Goal: Entertainment & Leisure: Consume media (video, audio)

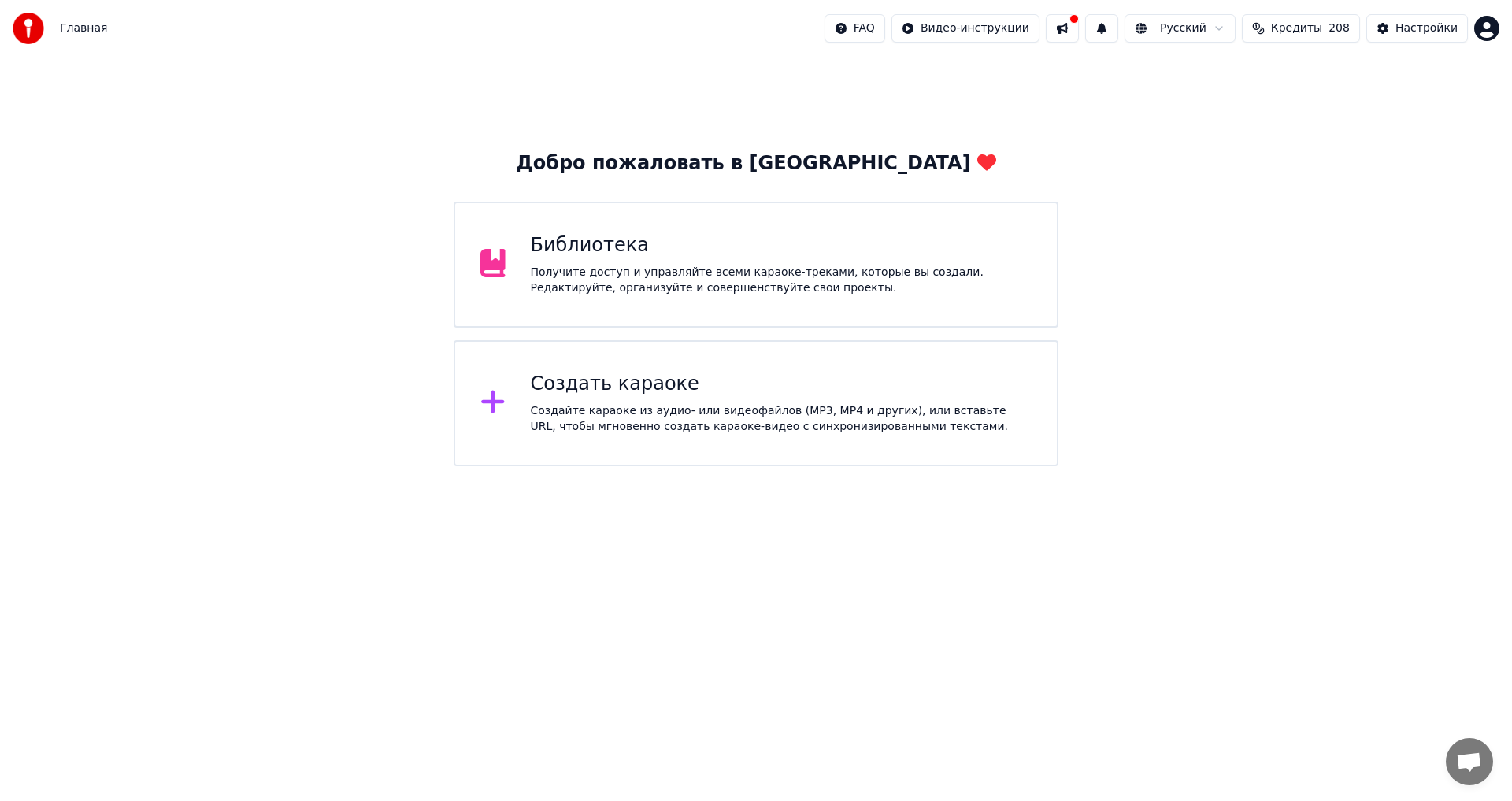
click at [679, 261] on div "Библиотека Получите доступ и управляйте всеми караоке-треками, которые вы созда…" at bounding box center [781, 264] width 502 height 63
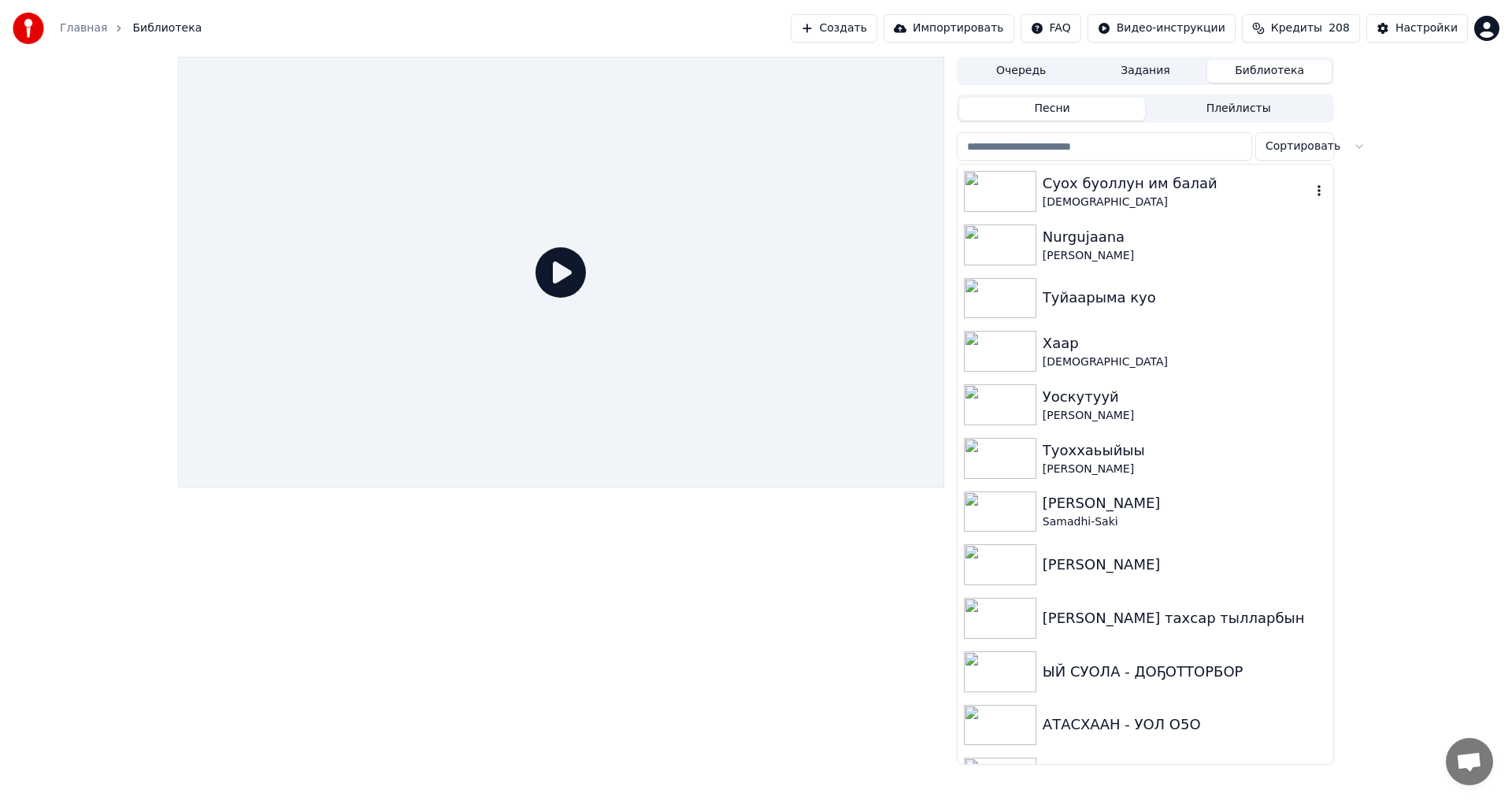
click at [1082, 196] on div "[DEMOGRAPHIC_DATA]" at bounding box center [1177, 202] width 268 height 15
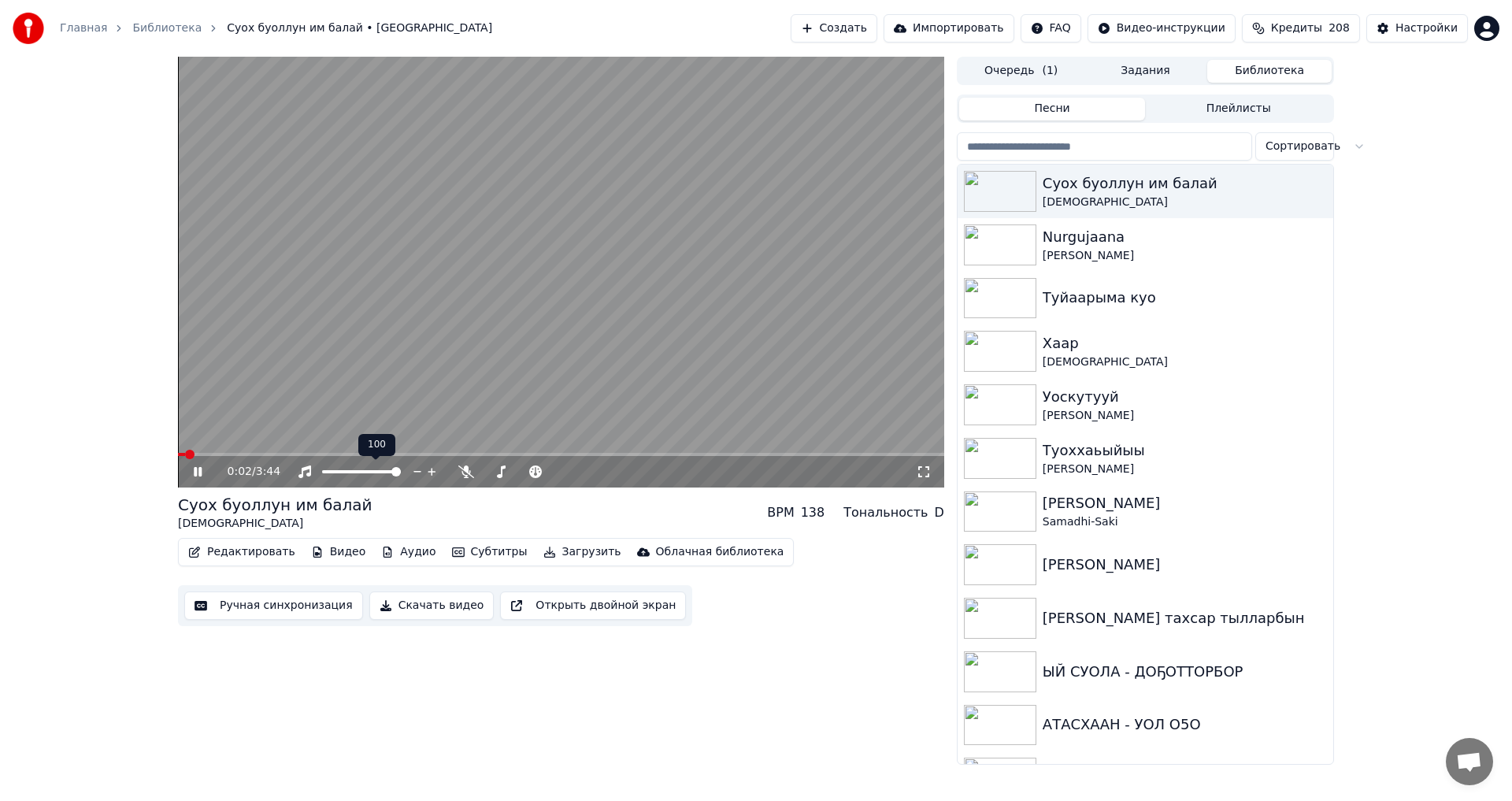
click at [401, 472] on span at bounding box center [396, 472] width 10 height 10
click at [560, 476] on span at bounding box center [558, 472] width 10 height 10
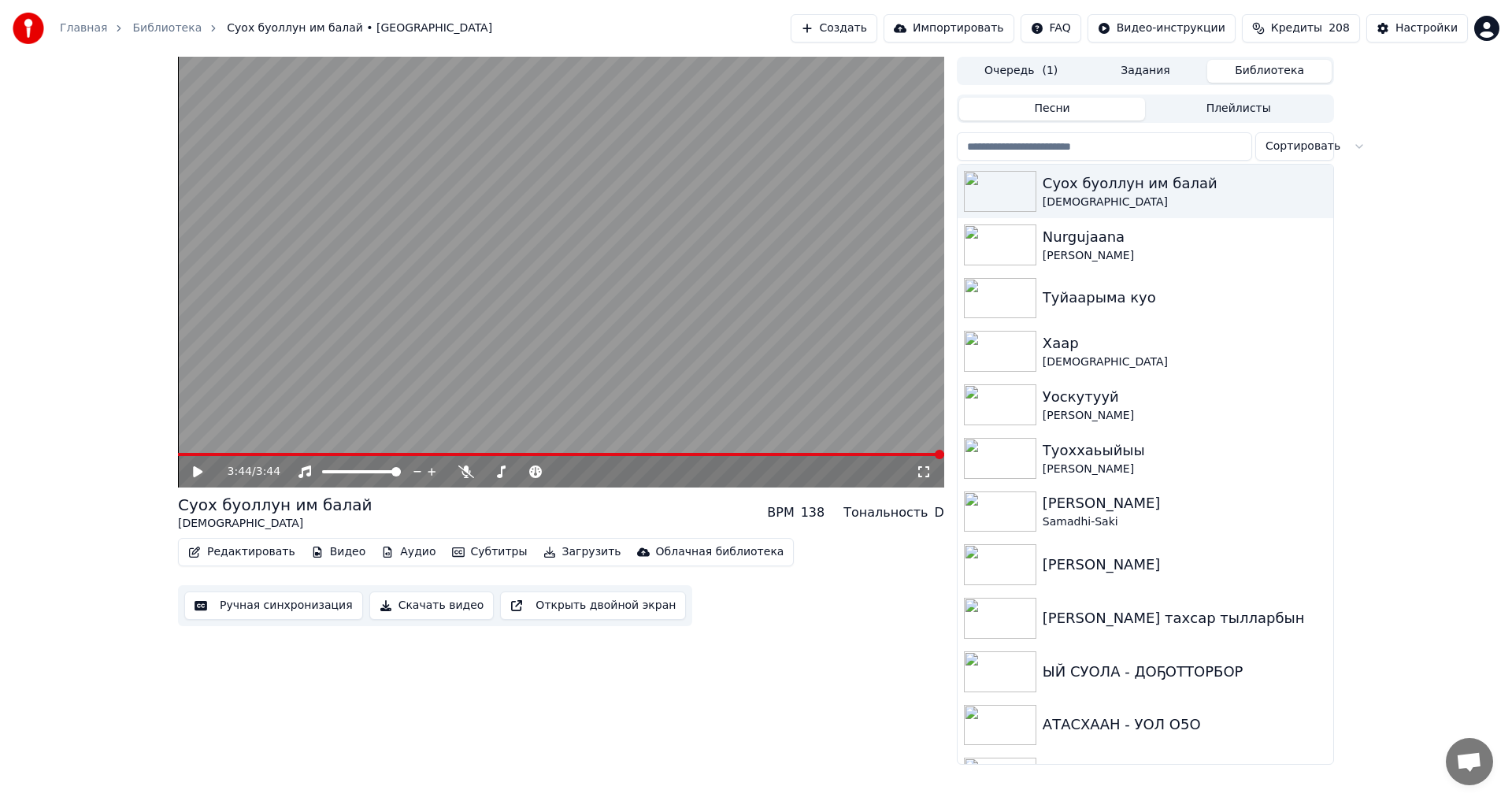
click at [200, 471] on icon at bounding box center [198, 472] width 10 height 11
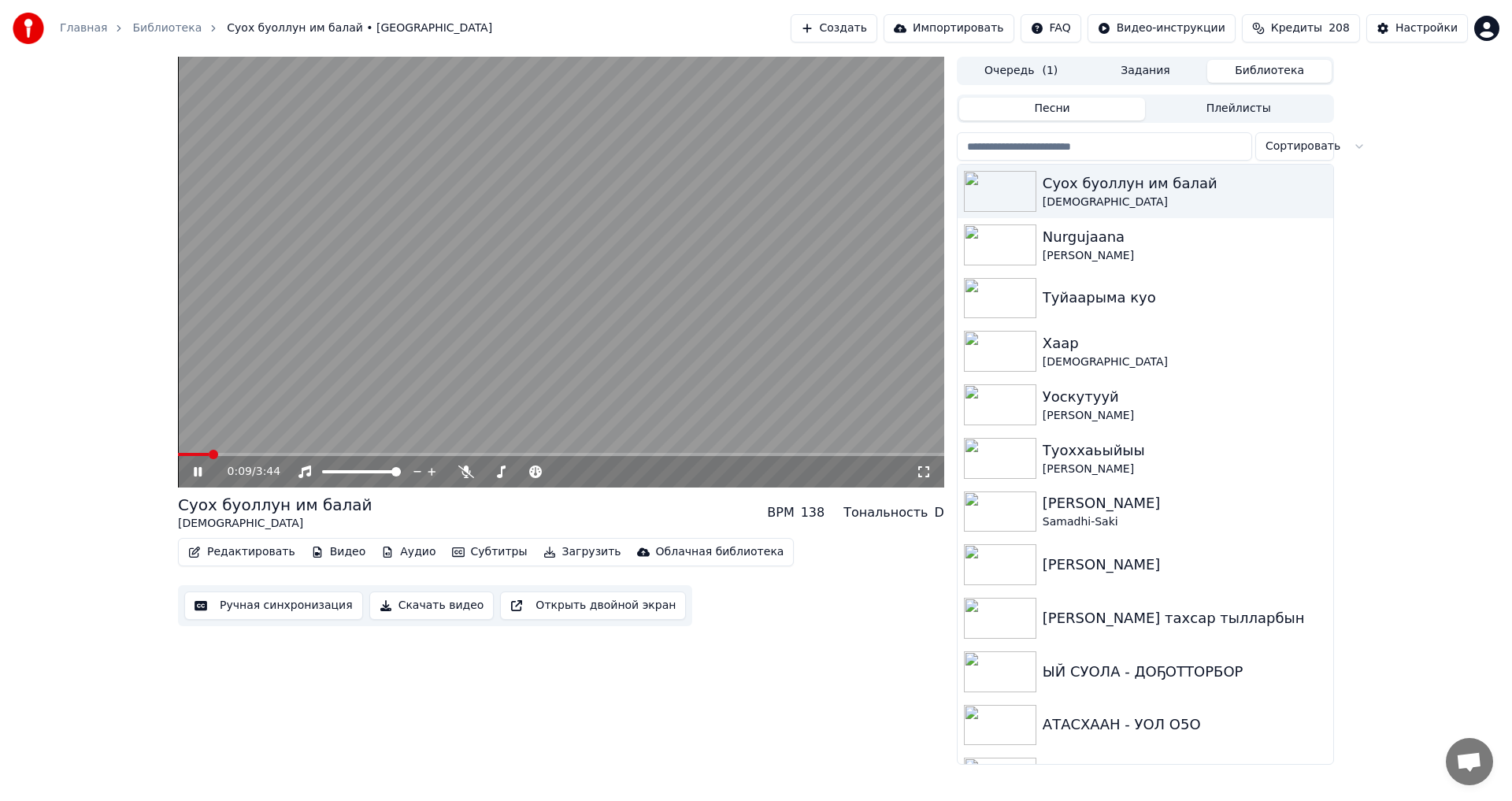
click at [209, 455] on span at bounding box center [561, 454] width 766 height 3
